Goal: Information Seeking & Learning: Learn about a topic

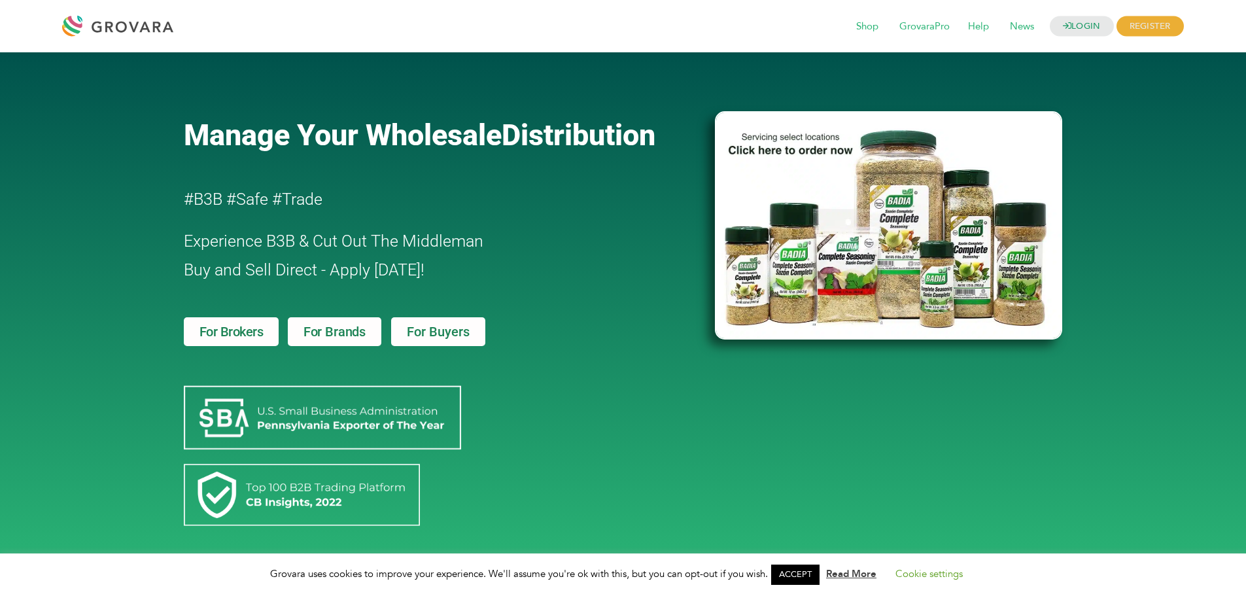
click at [319, 326] on span "For Brands" at bounding box center [334, 331] width 62 height 13
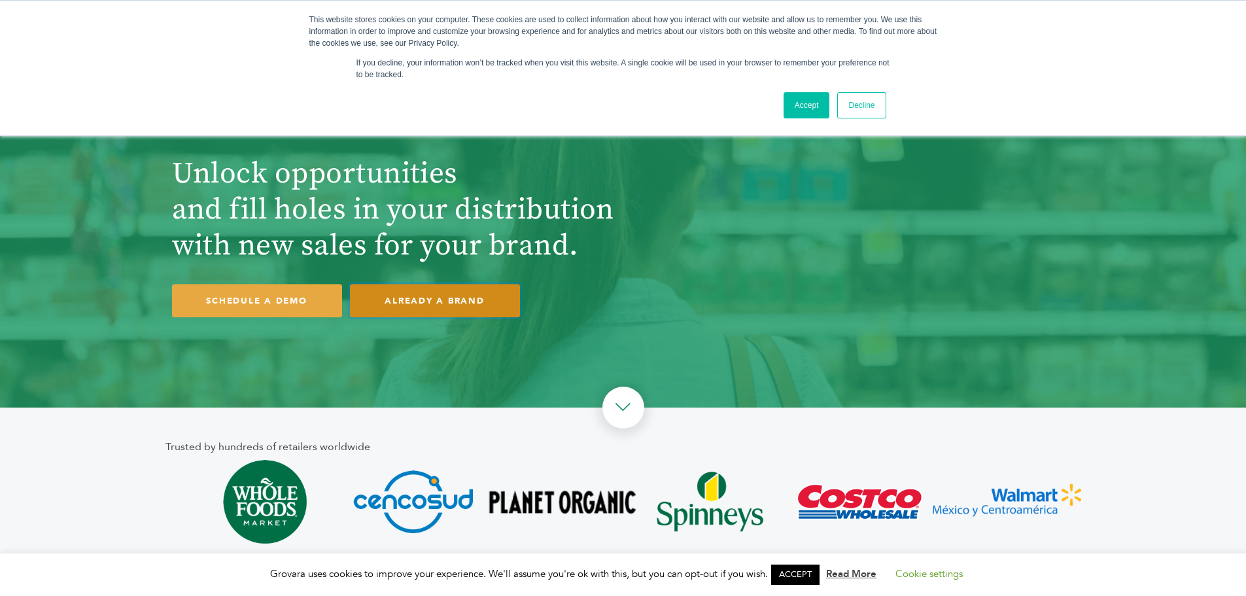
click at [454, 312] on link "ALREADY A BRAND" at bounding box center [435, 300] width 170 height 33
drag, startPoint x: 802, startPoint y: 106, endPoint x: 800, endPoint y: 114, distance: 8.1
click at [802, 105] on link "Accept" at bounding box center [807, 105] width 46 height 26
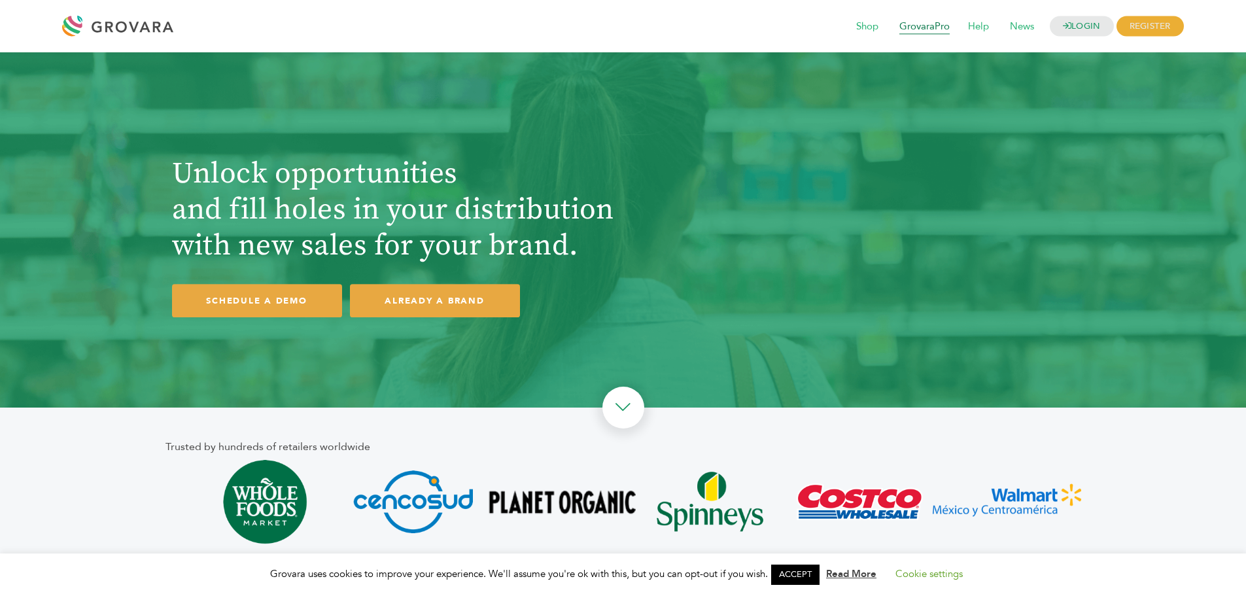
click at [925, 30] on span "GrovaraPro" at bounding box center [924, 26] width 69 height 25
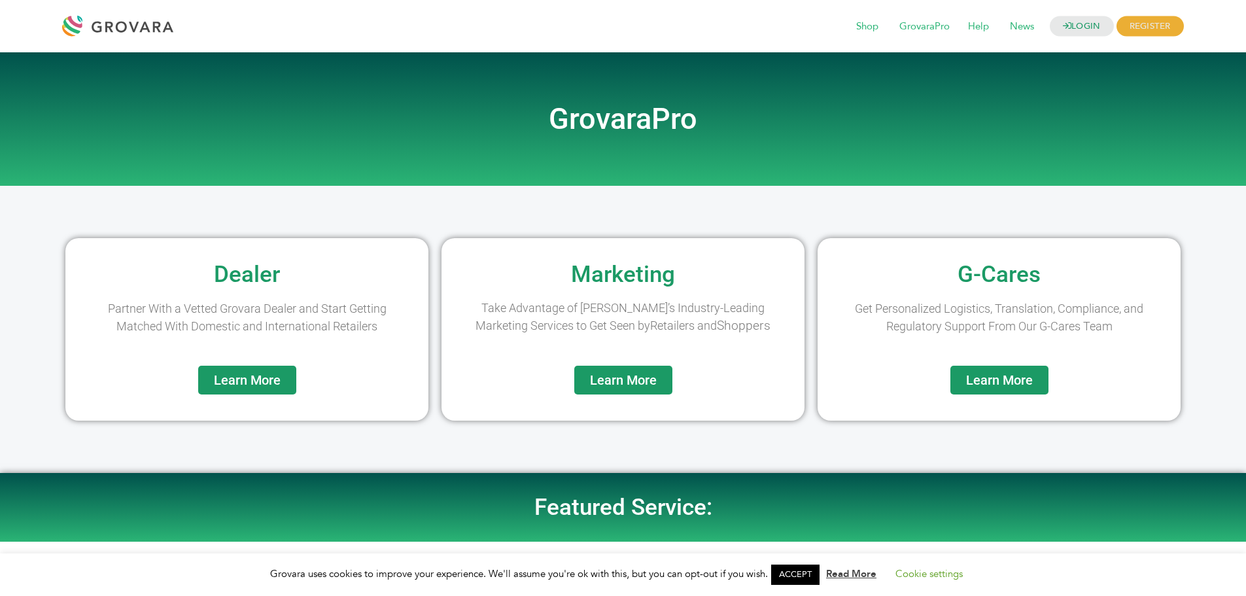
click at [243, 286] on h2 "Dealer" at bounding box center [247, 274] width 350 height 23
click at [291, 405] on div "Learn More" at bounding box center [247, 393] width 350 height 55
click at [279, 381] on span "Learn More" at bounding box center [247, 379] width 67 height 13
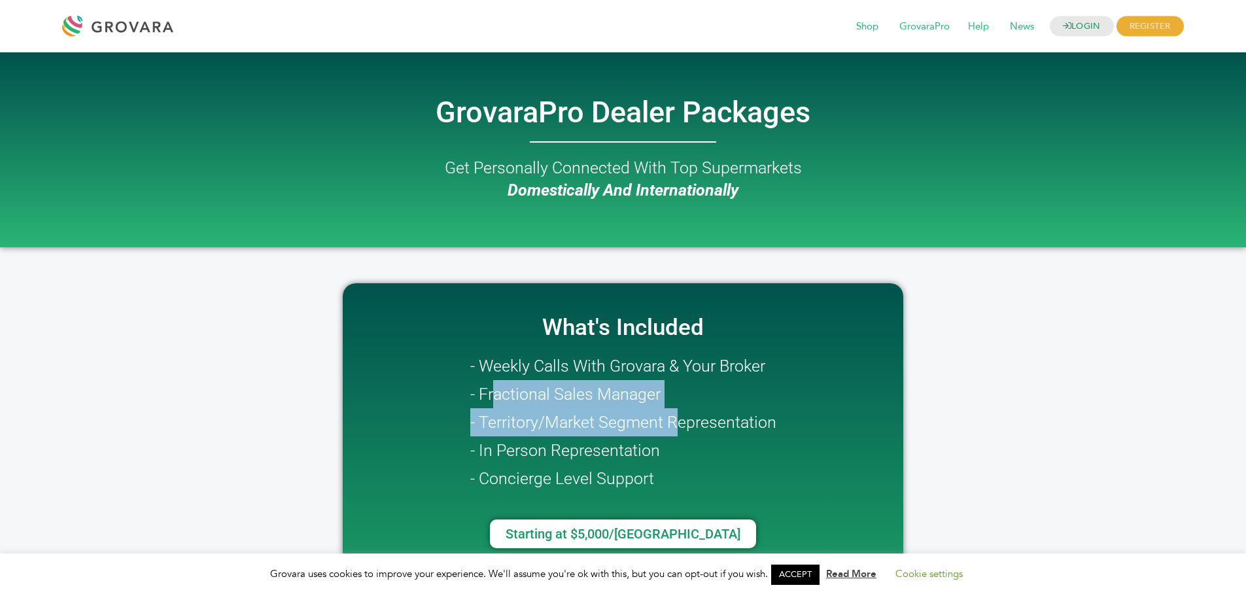
drag, startPoint x: 492, startPoint y: 397, endPoint x: 685, endPoint y: 428, distance: 196.0
click at [681, 428] on h2 "- Weekly Calls With Grovara & Your Broker - Fractional Sales Manager - Territor…" at bounding box center [623, 422] width 306 height 141
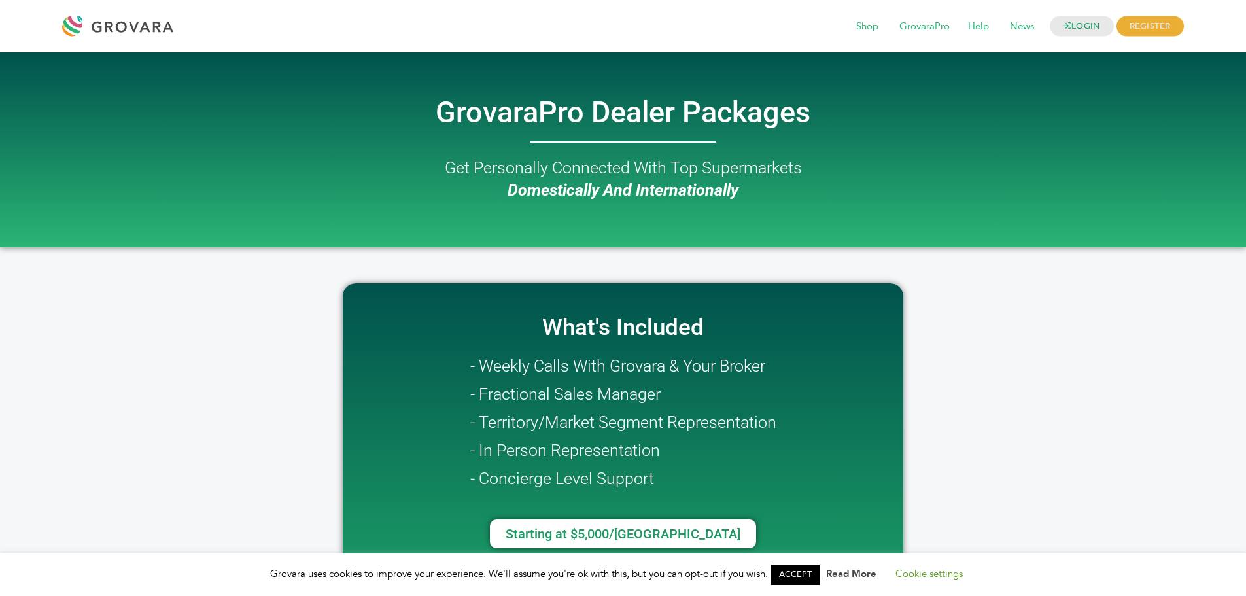
click at [733, 467] on h2 "- Weekly Calls With Grovara & Your Broker - Fractional Sales Manager - Territor…" at bounding box center [623, 422] width 306 height 141
